Goal: Communication & Community: Answer question/provide support

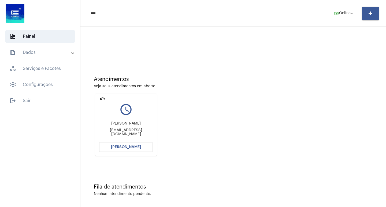
click at [131, 151] on button "[PERSON_NAME]" at bounding box center [126, 147] width 54 height 10
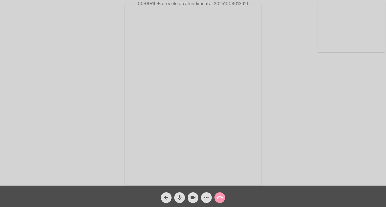
click at [208, 197] on mat-icon "more_horiz" at bounding box center [206, 197] width 6 height 6
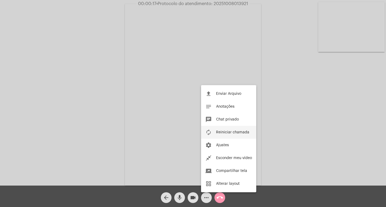
click at [235, 131] on span "Reiniciar chamada" at bounding box center [232, 132] width 33 height 4
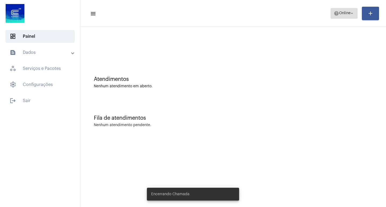
click at [352, 12] on mat-icon "arrow_drop_down" at bounding box center [351, 13] width 5 height 5
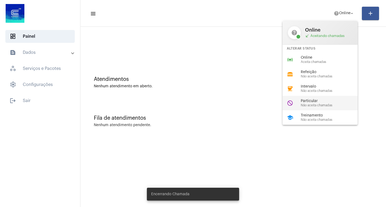
click at [322, 97] on div "do_not_disturb Particular Não aceita chamadas" at bounding box center [324, 103] width 84 height 14
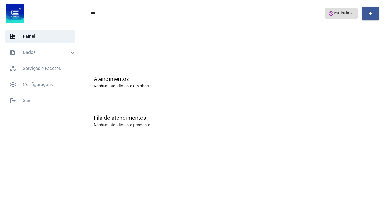
click at [333, 14] on span "Particular" at bounding box center [341, 14] width 17 height 4
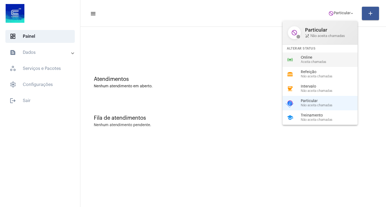
click at [313, 57] on span "Online" at bounding box center [330, 58] width 61 height 4
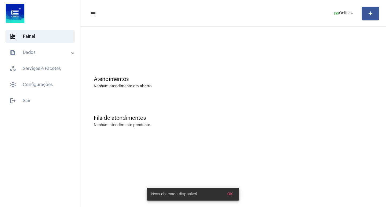
click at [19, 57] on mat-expansion-panel-header "text_snippet_outlined Dados" at bounding box center [41, 52] width 77 height 13
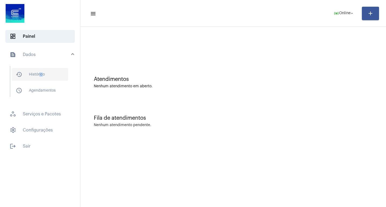
click at [42, 77] on span "history_outlined Histórico" at bounding box center [40, 74] width 56 height 13
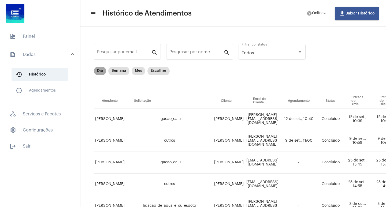
click at [100, 71] on mat-chip "Dia" at bounding box center [100, 71] width 12 height 9
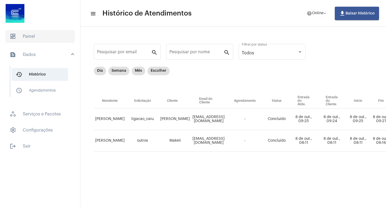
click at [58, 30] on span "dashboard Painel" at bounding box center [39, 36] width 69 height 13
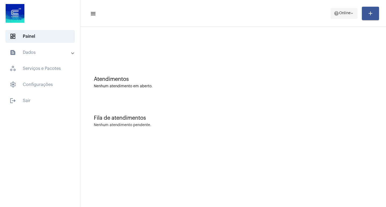
click at [346, 8] on button "help Online arrow_drop_down" at bounding box center [343, 13] width 27 height 11
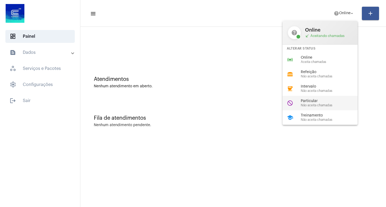
click at [306, 97] on div "do_not_disturb Particular Não aceita chamadas" at bounding box center [324, 103] width 84 height 14
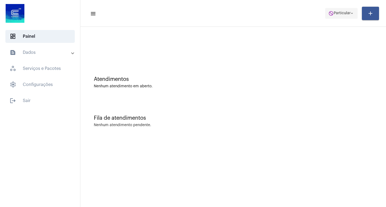
click at [340, 13] on span "Particular" at bounding box center [341, 14] width 17 height 4
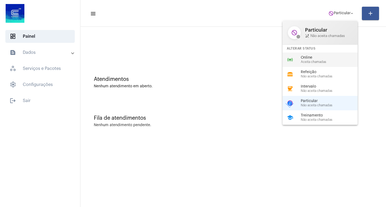
click at [339, 66] on div "online_prediction Online Aceita chamadas" at bounding box center [324, 59] width 84 height 14
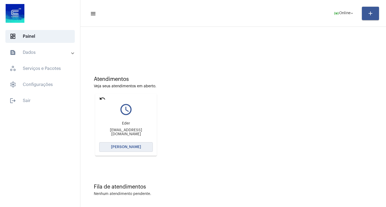
click at [138, 149] on button "[PERSON_NAME]" at bounding box center [126, 147] width 54 height 10
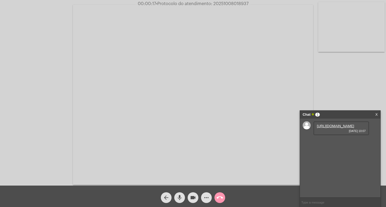
click at [337, 128] on link "https://neft-transfer-bucket.s3.amazonaws.com/temp-731c493b-aab5-ae6c-d41f-7c85…" at bounding box center [335, 126] width 37 height 4
click at [210, 198] on button "more_horiz" at bounding box center [206, 197] width 11 height 11
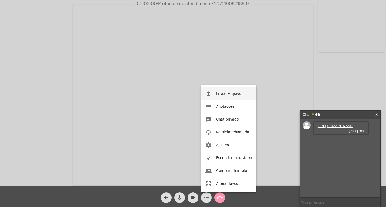
click at [218, 93] on span "Enviar Arquivo" at bounding box center [228, 94] width 25 height 4
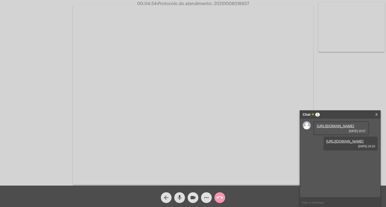
click at [209, 196] on mat-icon "more_horiz" at bounding box center [206, 197] width 6 height 6
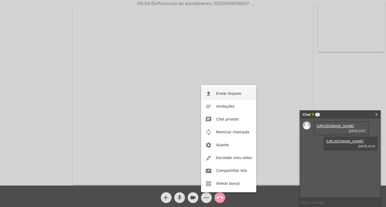
click at [214, 92] on button "file_upload Enviar Arquivo" at bounding box center [228, 93] width 55 height 13
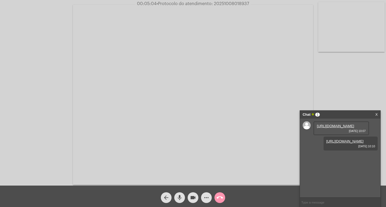
scroll to position [5, 0]
click at [223, 2] on span "• Protocolo do atendimento: 20251008018937" at bounding box center [202, 4] width 92 height 4
copy span "20251008018937"
click at [342, 204] on input "text" at bounding box center [340, 202] width 80 height 9
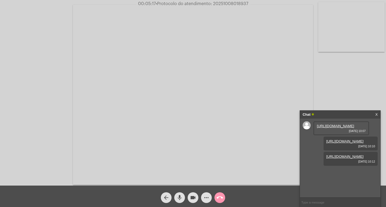
paste input "20251008018937"
type input "20251008018937"
click at [331, 113] on div "Chat" at bounding box center [334, 115] width 64 height 8
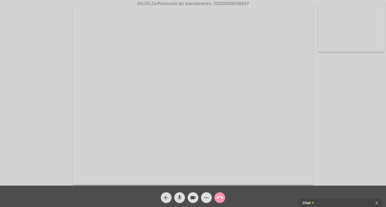
click at [193, 198] on mat-icon "videocam" at bounding box center [193, 197] width 6 height 6
click at [183, 198] on button "mic" at bounding box center [179, 197] width 11 height 11
click at [218, 197] on mat-icon "call_end" at bounding box center [219, 197] width 6 height 6
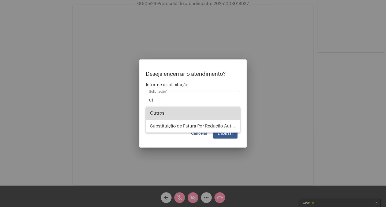
click at [206, 109] on span "Outros" at bounding box center [193, 113] width 86 height 13
type input "Outros"
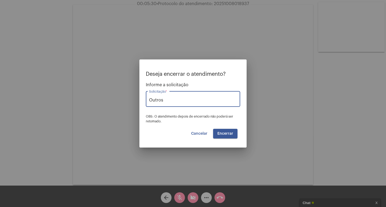
click at [229, 132] on span "Encerrar" at bounding box center [225, 134] width 16 height 4
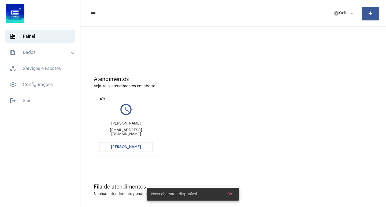
click at [118, 141] on mat-card "undo query_builder Igor Silva Igorsilvaen@gmail.com Abrir Chamada" at bounding box center [126, 125] width 62 height 62
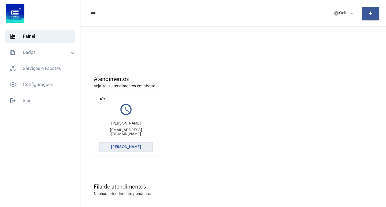
click at [121, 145] on button "[PERSON_NAME]" at bounding box center [126, 147] width 54 height 10
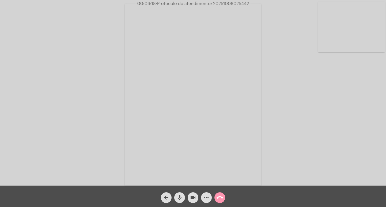
click at [195, 195] on mat-icon "videocam" at bounding box center [193, 197] width 6 height 6
click at [182, 195] on mat-icon "mic" at bounding box center [179, 197] width 6 height 6
click at [186, 167] on video at bounding box center [193, 95] width 240 height 180
click at [167, 158] on video at bounding box center [97, 94] width 185 height 138
click at [194, 194] on span "videocam_off" at bounding box center [193, 197] width 6 height 11
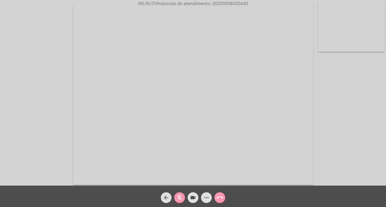
click at [183, 194] on button "mic_off" at bounding box center [179, 197] width 11 height 11
click at [208, 201] on span "more_horiz" at bounding box center [206, 197] width 6 height 11
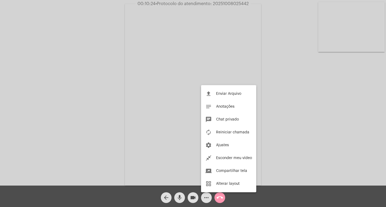
click at [172, 168] on div at bounding box center [193, 103] width 386 height 207
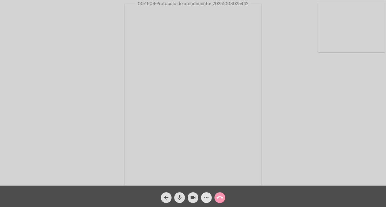
click at [206, 194] on span "more_horiz" at bounding box center [206, 197] width 6 height 11
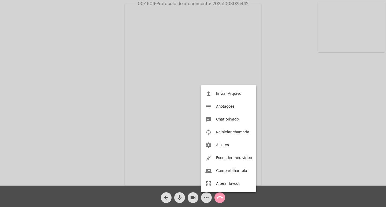
click at [180, 149] on div at bounding box center [193, 103] width 386 height 207
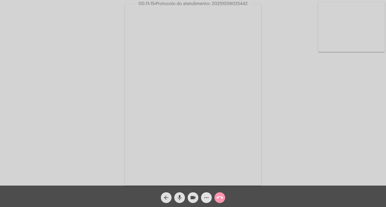
click at [206, 193] on span "more_horiz" at bounding box center [206, 197] width 6 height 11
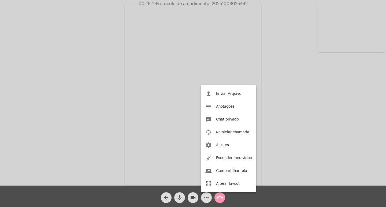
click at [186, 134] on div at bounding box center [193, 103] width 386 height 207
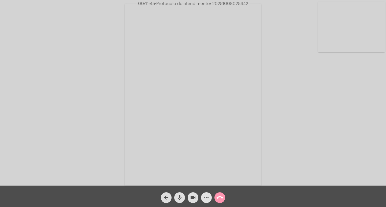
click at [207, 198] on mat-icon "more_horiz" at bounding box center [206, 197] width 6 height 6
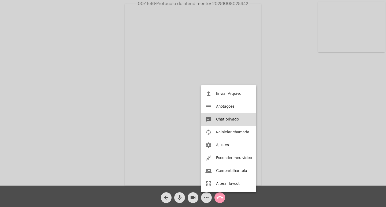
click at [231, 122] on button "chat Chat privado" at bounding box center [228, 119] width 55 height 13
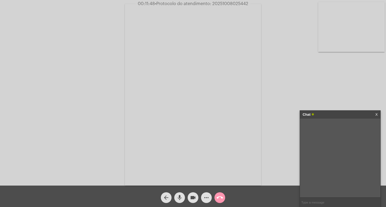
click at [315, 201] on input "text" at bounding box center [340, 202] width 80 height 9
click at [232, 4] on span "• Protocolo do atendimento: 20251008025442" at bounding box center [201, 4] width 93 height 4
copy span "20251008025442"
click at [336, 204] on input "text" at bounding box center [340, 202] width 80 height 9
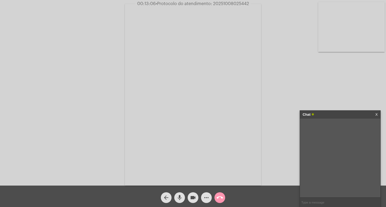
paste input "20251008025442"
type input "20251008025442"
click at [336, 112] on div "Chat" at bounding box center [334, 115] width 64 height 8
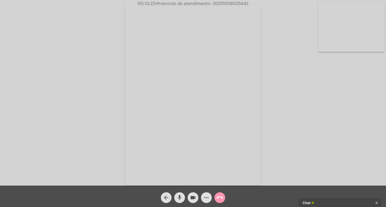
click at [193, 194] on span "videocam" at bounding box center [193, 197] width 6 height 11
click at [182, 194] on span "mic" at bounding box center [179, 197] width 6 height 11
click at [209, 199] on mat-icon "more_horiz" at bounding box center [206, 197] width 6 height 6
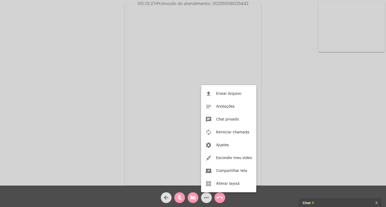
click at [220, 196] on div at bounding box center [193, 103] width 386 height 207
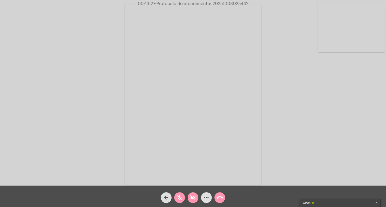
click at [220, 196] on mat-icon "call_end" at bounding box center [219, 197] width 6 height 6
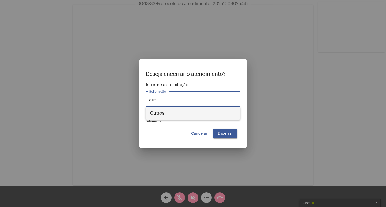
click at [220, 109] on span "Outros" at bounding box center [193, 113] width 86 height 13
click at [232, 132] on span "Encerrar" at bounding box center [225, 134] width 16 height 4
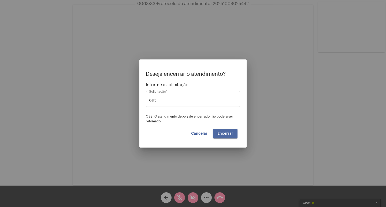
type input "Outros"
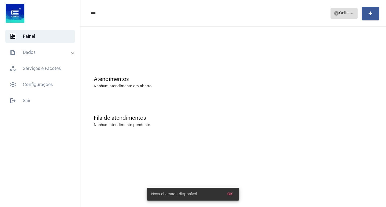
click at [347, 10] on span "help Online arrow_drop_down" at bounding box center [343, 13] width 21 height 10
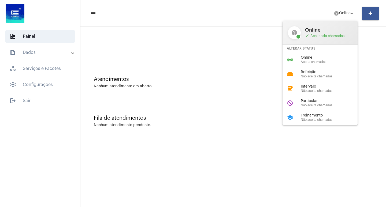
click at [300, 126] on div at bounding box center [193, 103] width 386 height 207
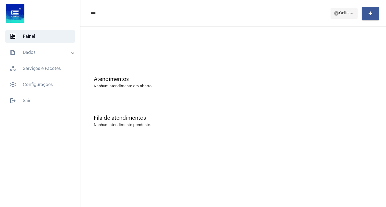
click at [339, 12] on span "Online" at bounding box center [345, 14] width 12 height 4
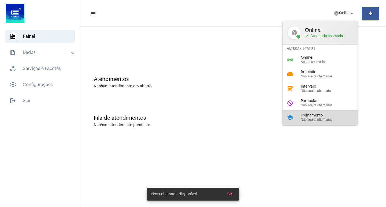
click at [296, 123] on div "school Treinamento Não aceita chamadas" at bounding box center [324, 117] width 84 height 14
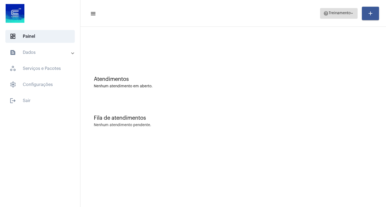
click at [335, 15] on span "Treinamento" at bounding box center [339, 14] width 22 height 4
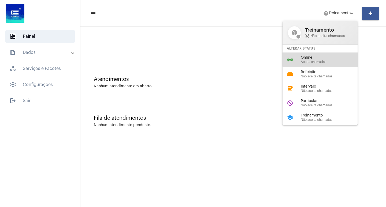
click at [327, 59] on span "Online" at bounding box center [330, 58] width 61 height 4
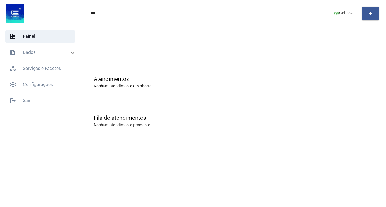
click at [39, 46] on mat-list "dashboard Painel text_snippet_outlined Dados history_outlined Histórico schedul…" at bounding box center [40, 67] width 80 height 79
click at [50, 57] on mat-expansion-panel-header "text_snippet_outlined Dados" at bounding box center [41, 52] width 77 height 13
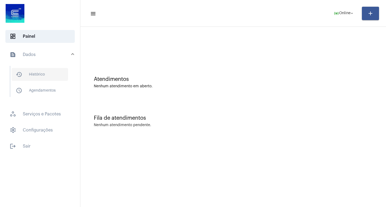
click at [47, 70] on span "history_outlined Histórico" at bounding box center [40, 74] width 56 height 13
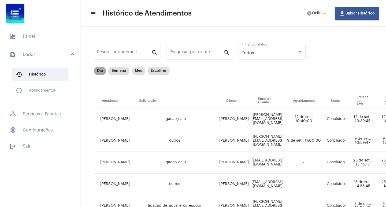
click at [102, 70] on mat-chip "Dia" at bounding box center [100, 71] width 12 height 9
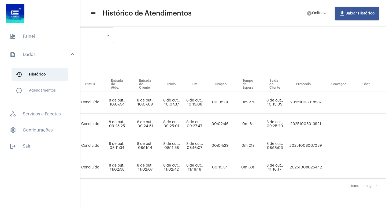
scroll to position [21, 193]
click at [314, 158] on td "20251008025442" at bounding box center [304, 168] width 35 height 22
drag, startPoint x: 314, startPoint y: 158, endPoint x: 308, endPoint y: 162, distance: 6.5
click at [314, 158] on td "20251008025442" at bounding box center [304, 168] width 35 height 22
click at [307, 162] on td "20251008025442" at bounding box center [304, 168] width 35 height 22
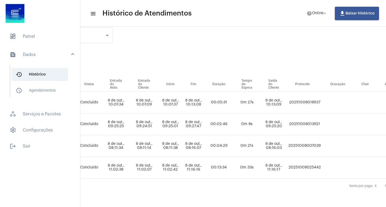
click at [307, 162] on td "20251008025442" at bounding box center [304, 168] width 35 height 22
drag, startPoint x: 307, startPoint y: 162, endPoint x: 311, endPoint y: 171, distance: 9.2
click at [311, 171] on td "20251008025442" at bounding box center [304, 168] width 35 height 22
copy td "20251008025442"
click at [61, 40] on span "dashboard Painel" at bounding box center [39, 36] width 69 height 13
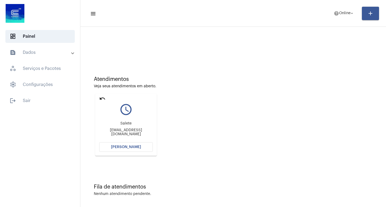
click at [126, 148] on span "[PERSON_NAME]" at bounding box center [126, 147] width 30 height 4
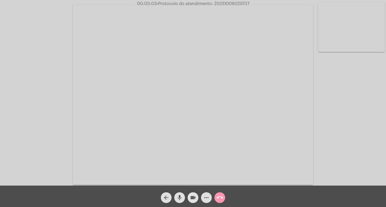
click at [195, 199] on mat-icon "videocam" at bounding box center [193, 197] width 6 height 6
click at [176, 198] on button "mic" at bounding box center [179, 197] width 11 height 11
click at [195, 196] on mat-icon "videocam_off" at bounding box center [193, 197] width 6 height 6
click at [177, 198] on mat-icon "mic_off" at bounding box center [179, 197] width 6 height 6
click at [206, 199] on mat-icon "more_horiz" at bounding box center [206, 197] width 6 height 6
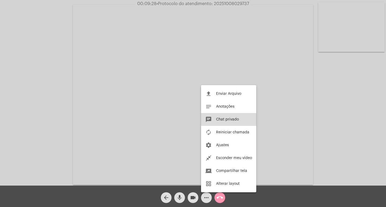
click at [225, 120] on span "Chat privado" at bounding box center [227, 120] width 23 height 4
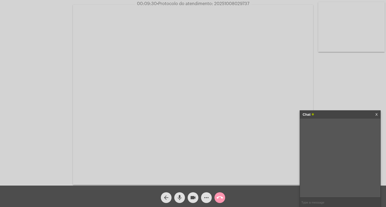
click at [236, 3] on span "• Protocolo do atendimento: 20251008029737" at bounding box center [203, 4] width 92 height 4
copy span "20251008029737"
click at [325, 200] on input "text" at bounding box center [340, 202] width 80 height 9
paste input "20251008029737"
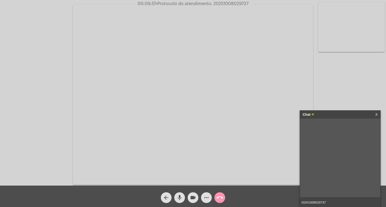
type input "20251008029737"
click at [349, 204] on input "20251008029737" at bounding box center [340, 202] width 80 height 9
click at [332, 115] on div "Chat" at bounding box center [334, 115] width 64 height 8
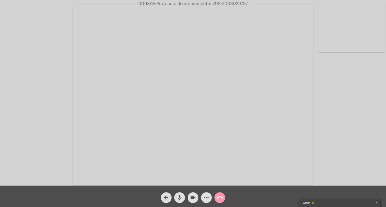
click at [195, 197] on mat-icon "videocam" at bounding box center [193, 197] width 6 height 6
click at [177, 193] on span "mic" at bounding box center [179, 197] width 6 height 11
click at [218, 201] on mat-icon "call_end" at bounding box center [219, 197] width 6 height 6
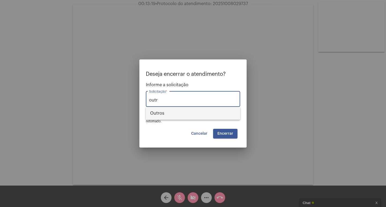
click at [227, 119] on span "Outros" at bounding box center [193, 113] width 86 height 13
type input "Outros"
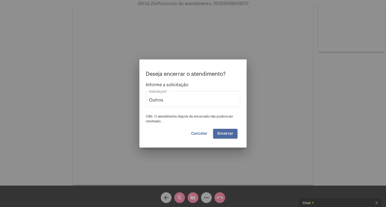
click at [228, 130] on button "Encerrar" at bounding box center [225, 134] width 24 height 10
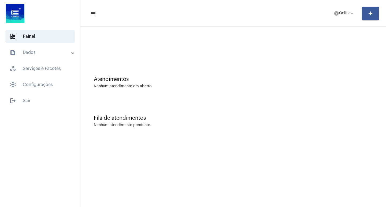
click at [26, 56] on mat-expansion-panel-header "text_snippet_outlined Dados" at bounding box center [41, 52] width 77 height 13
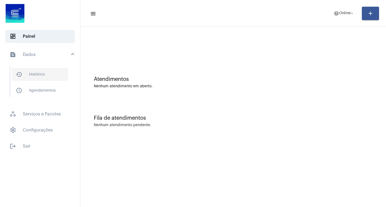
click at [36, 74] on span "history_outlined Histórico" at bounding box center [40, 74] width 56 height 13
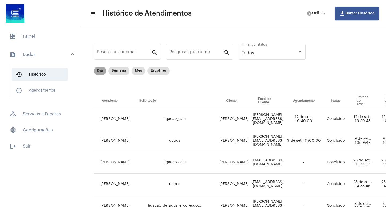
click at [98, 67] on mat-chip "Dia" at bounding box center [100, 71] width 12 height 9
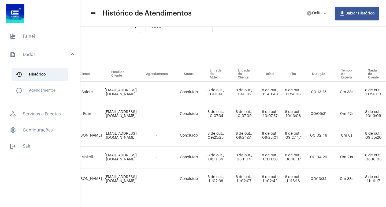
scroll to position [27, 123]
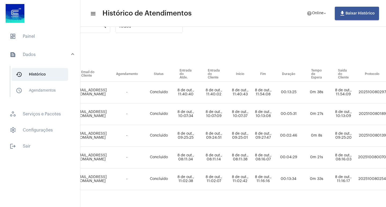
click at [367, 88] on td "20251008029737" at bounding box center [373, 93] width 35 height 22
click at [61, 41] on span "dashboard Painel" at bounding box center [39, 36] width 69 height 13
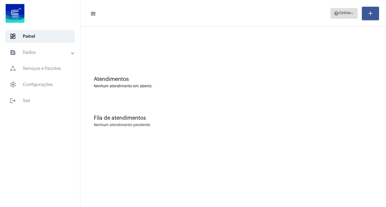
click at [345, 18] on button "help Online arrow_drop_down" at bounding box center [343, 13] width 27 height 11
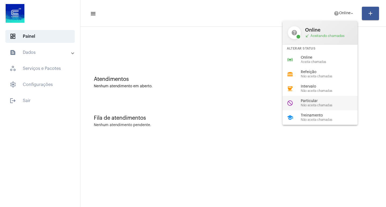
click at [335, 103] on span "Particular" at bounding box center [330, 101] width 61 height 4
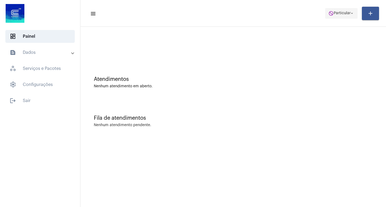
click at [325, 14] on button "do_not_disturb Particular arrow_drop_down" at bounding box center [341, 13] width 32 height 11
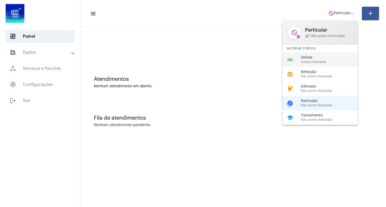
click at [321, 54] on div "online_prediction Online Aceita chamadas" at bounding box center [324, 59] width 84 height 14
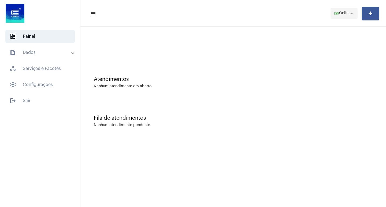
click at [345, 9] on span "online_prediction Online arrow_drop_down" at bounding box center [343, 13] width 21 height 10
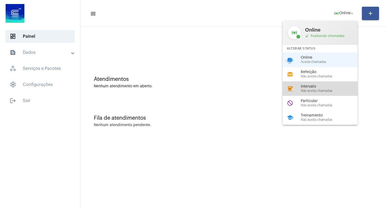
click at [319, 91] on span "Não aceita chamadas" at bounding box center [330, 90] width 61 height 3
